Goal: Find contact information: Find contact information

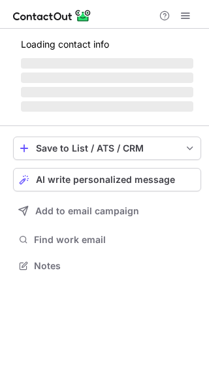
scroll to position [273, 209]
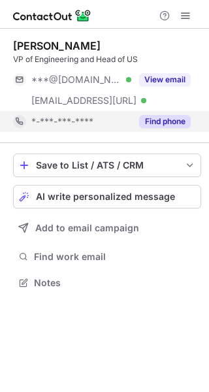
click at [149, 121] on button "Find phone" at bounding box center [165, 121] width 52 height 13
